Goal: Transaction & Acquisition: Purchase product/service

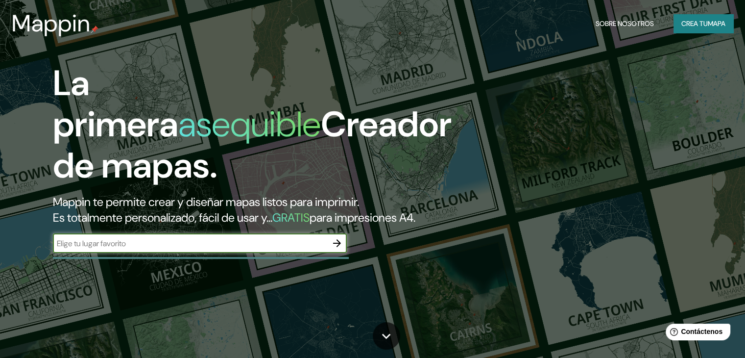
type input "lima"
click at [330, 253] on button "button" at bounding box center [337, 243] width 20 height 20
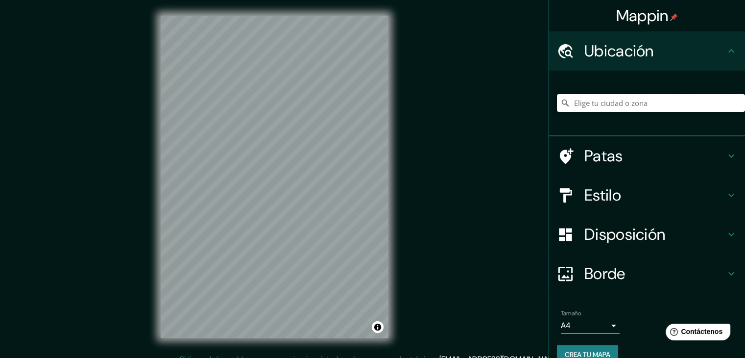
click at [586, 102] on input "Elige tu ciudad o zona" at bounding box center [651, 103] width 188 height 18
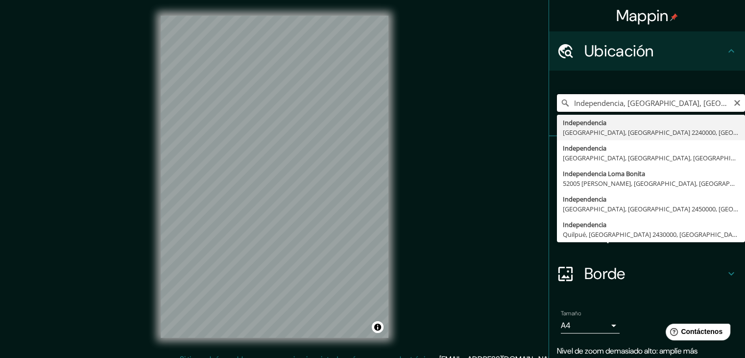
scroll to position [0, 57]
drag, startPoint x: 566, startPoint y: 102, endPoint x: 752, endPoint y: 112, distance: 185.9
click at [745, 112] on html "Mappin [GEOGRAPHIC_DATA], [GEOGRAPHIC_DATA], [GEOGRAPHIC_DATA] 2240000, [GEOGRA…" at bounding box center [372, 179] width 745 height 358
type input "Independencia, [GEOGRAPHIC_DATA], [GEOGRAPHIC_DATA], [GEOGRAPHIC_DATA]"
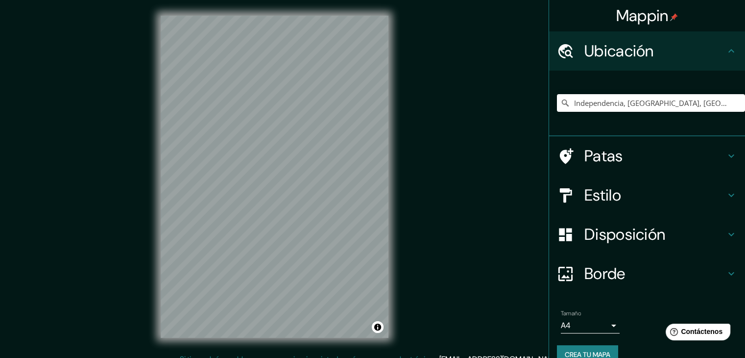
click at [605, 324] on body "Mappin Ubicación Independencia, [GEOGRAPHIC_DATA], [GEOGRAPHIC_DATA], [GEOGRAPH…" at bounding box center [372, 179] width 745 height 358
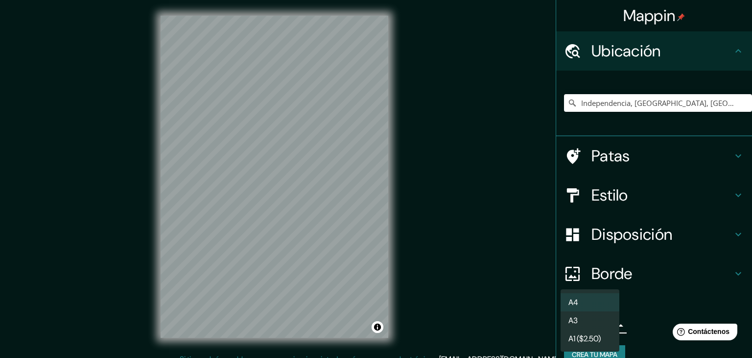
click at [601, 322] on li "A3" at bounding box center [590, 320] width 59 height 18
type input "a4"
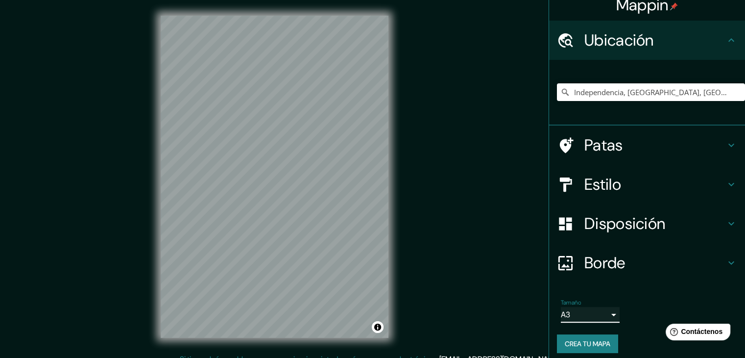
scroll to position [17, 0]
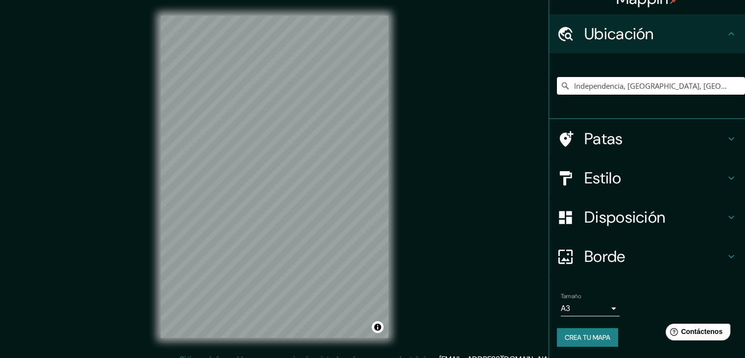
click at [716, 138] on h4 "Patas" at bounding box center [654, 139] width 141 height 20
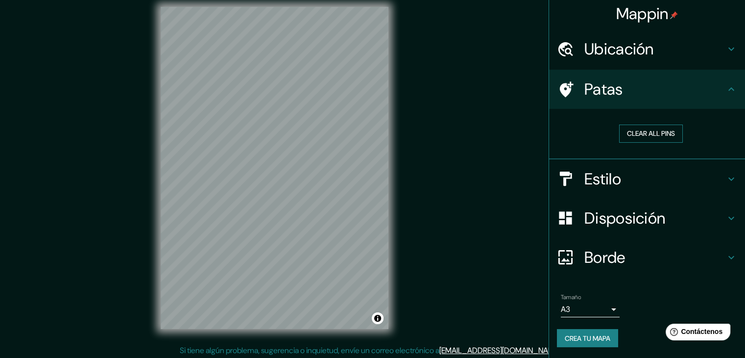
scroll to position [11, 0]
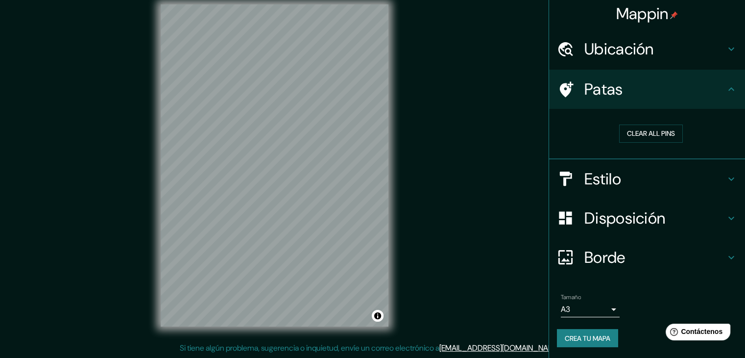
click at [694, 172] on h4 "Estilo" at bounding box center [654, 179] width 141 height 20
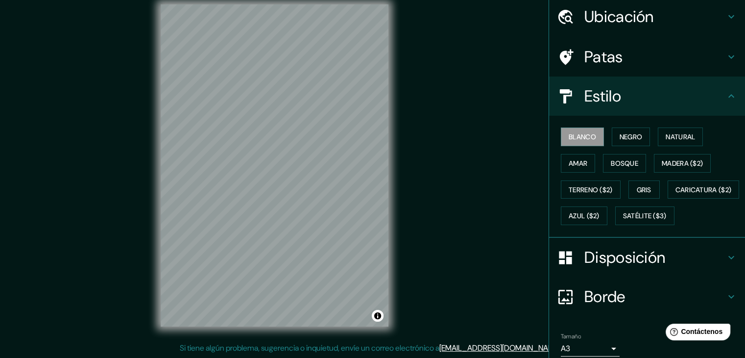
scroll to position [51, 0]
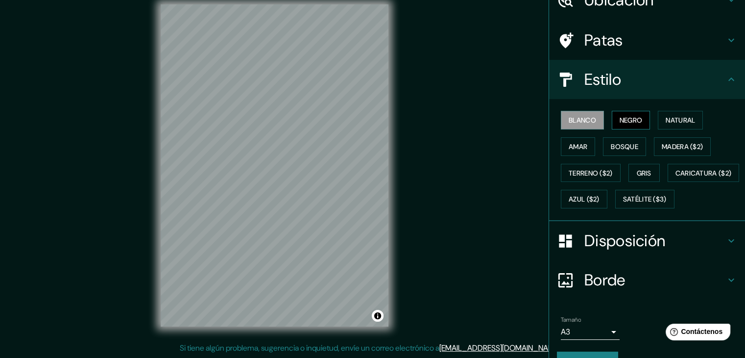
click at [630, 120] on font "Negro" at bounding box center [631, 120] width 23 height 9
click at [576, 142] on font "Amar" at bounding box center [578, 146] width 19 height 9
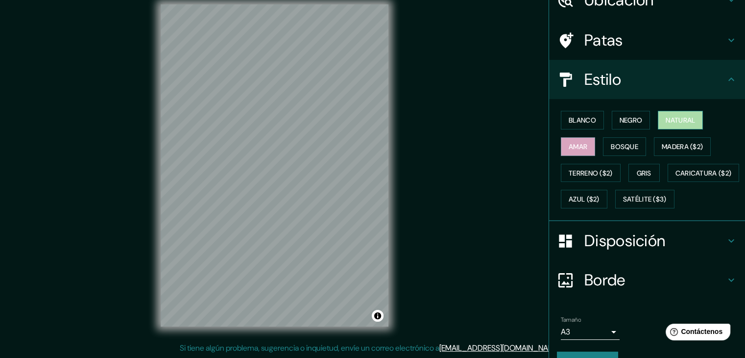
click at [677, 118] on font "Natural" at bounding box center [680, 120] width 29 height 9
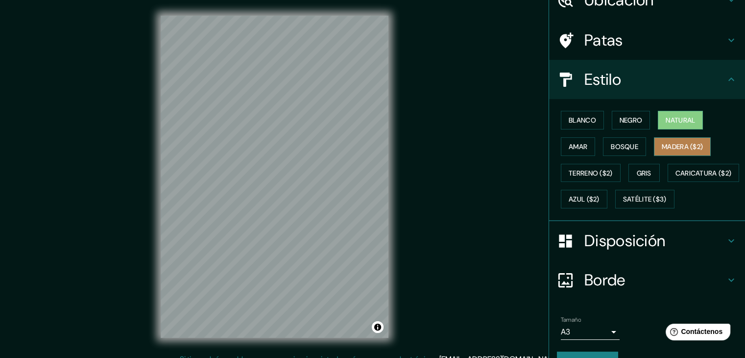
click at [676, 142] on font "Madera ($2)" at bounding box center [682, 146] width 41 height 9
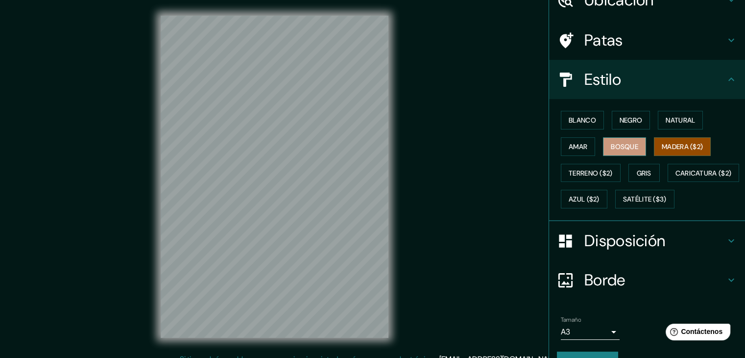
click at [615, 144] on font "Bosque" at bounding box center [624, 146] width 27 height 9
click at [569, 145] on font "Amar" at bounding box center [578, 146] width 19 height 9
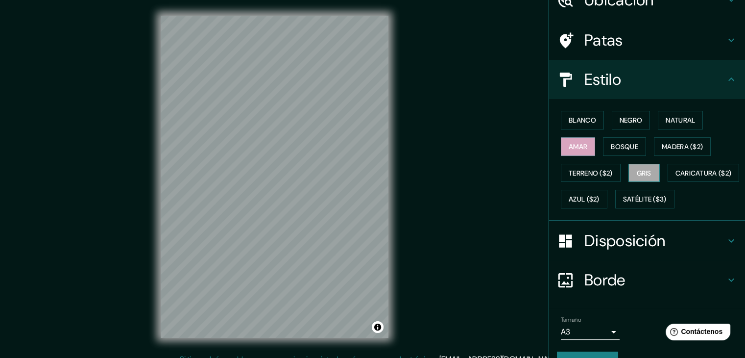
click at [648, 170] on button "Gris" at bounding box center [644, 173] width 31 height 19
click at [623, 204] on font "Satélite ($3)" at bounding box center [645, 199] width 44 height 9
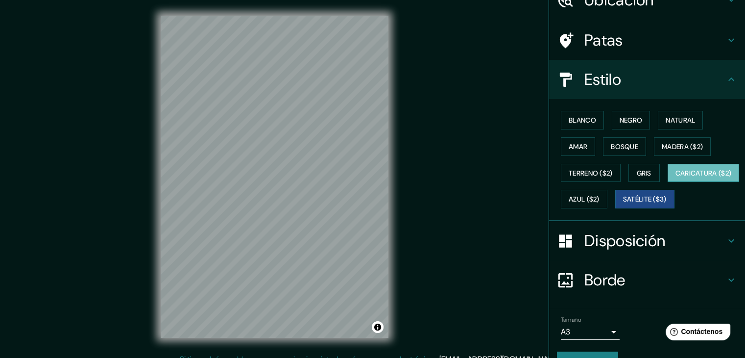
click at [676, 177] on font "Caricatura ($2)" at bounding box center [704, 173] width 56 height 9
click at [600, 193] on font "Azul ($2)" at bounding box center [584, 199] width 31 height 13
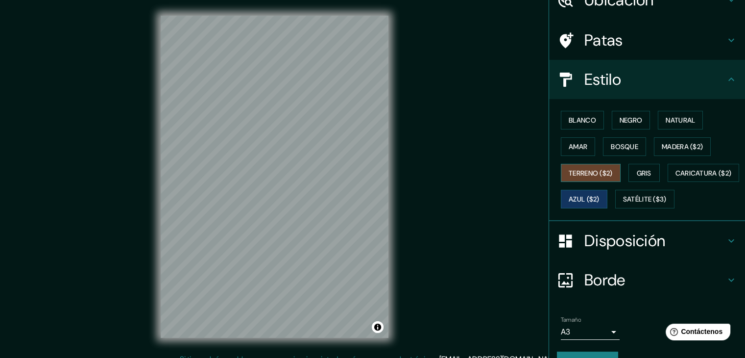
click at [582, 173] on font "Terreno ($2)" at bounding box center [591, 173] width 44 height 9
drag, startPoint x: 392, startPoint y: 80, endPoint x: 408, endPoint y: 182, distance: 103.5
click at [408, 182] on div "Mappin Ubicación Independencia, [GEOGRAPHIC_DATA], [GEOGRAPHIC_DATA], [GEOGRAPH…" at bounding box center [372, 184] width 745 height 369
